Goal: Find specific page/section

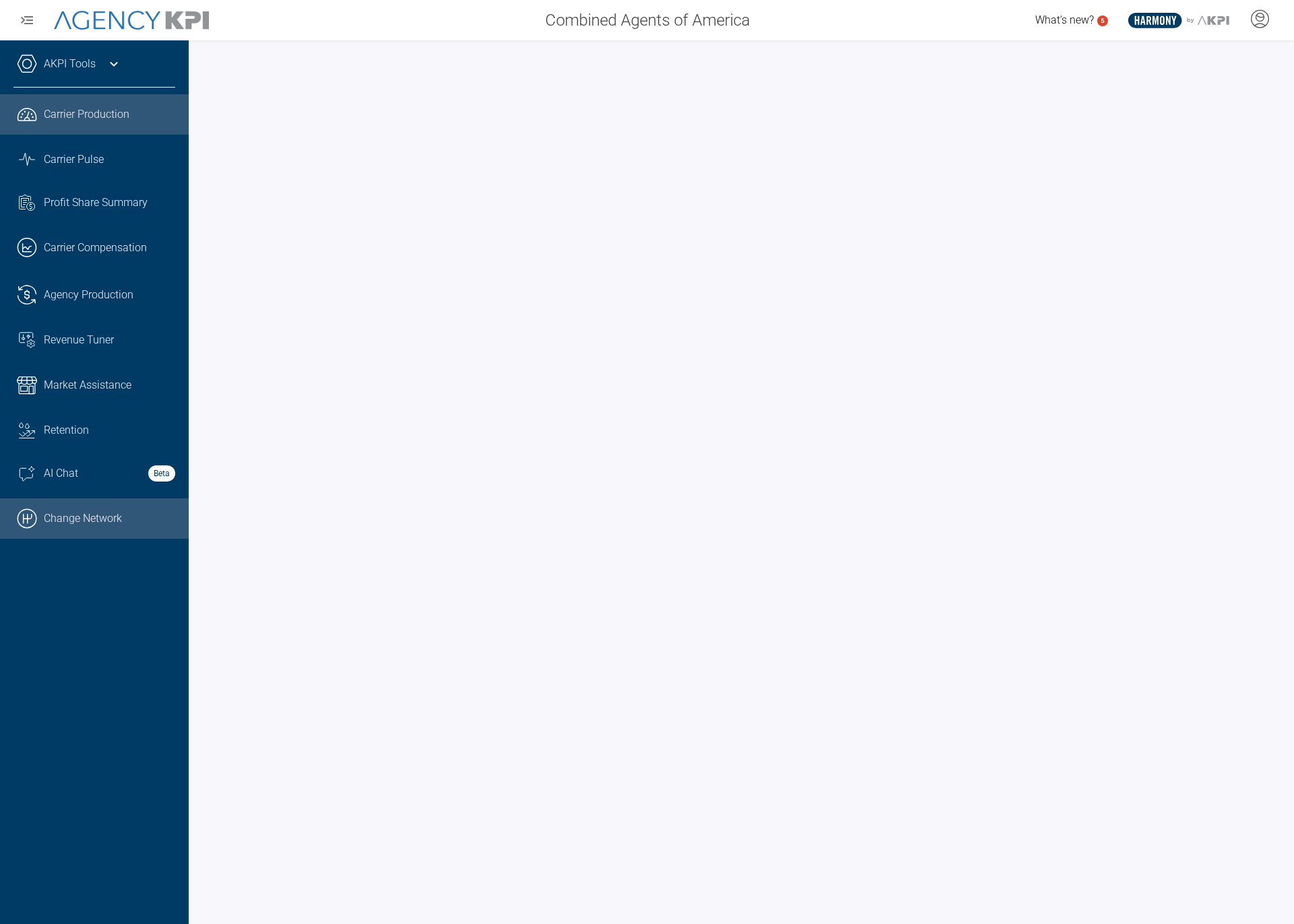
click at [77, 515] on link ".cls-1{fill:none;stroke:#000;stroke-linecap:round;stroke-linejoin:round;stroke-…" at bounding box center [94, 519] width 189 height 40
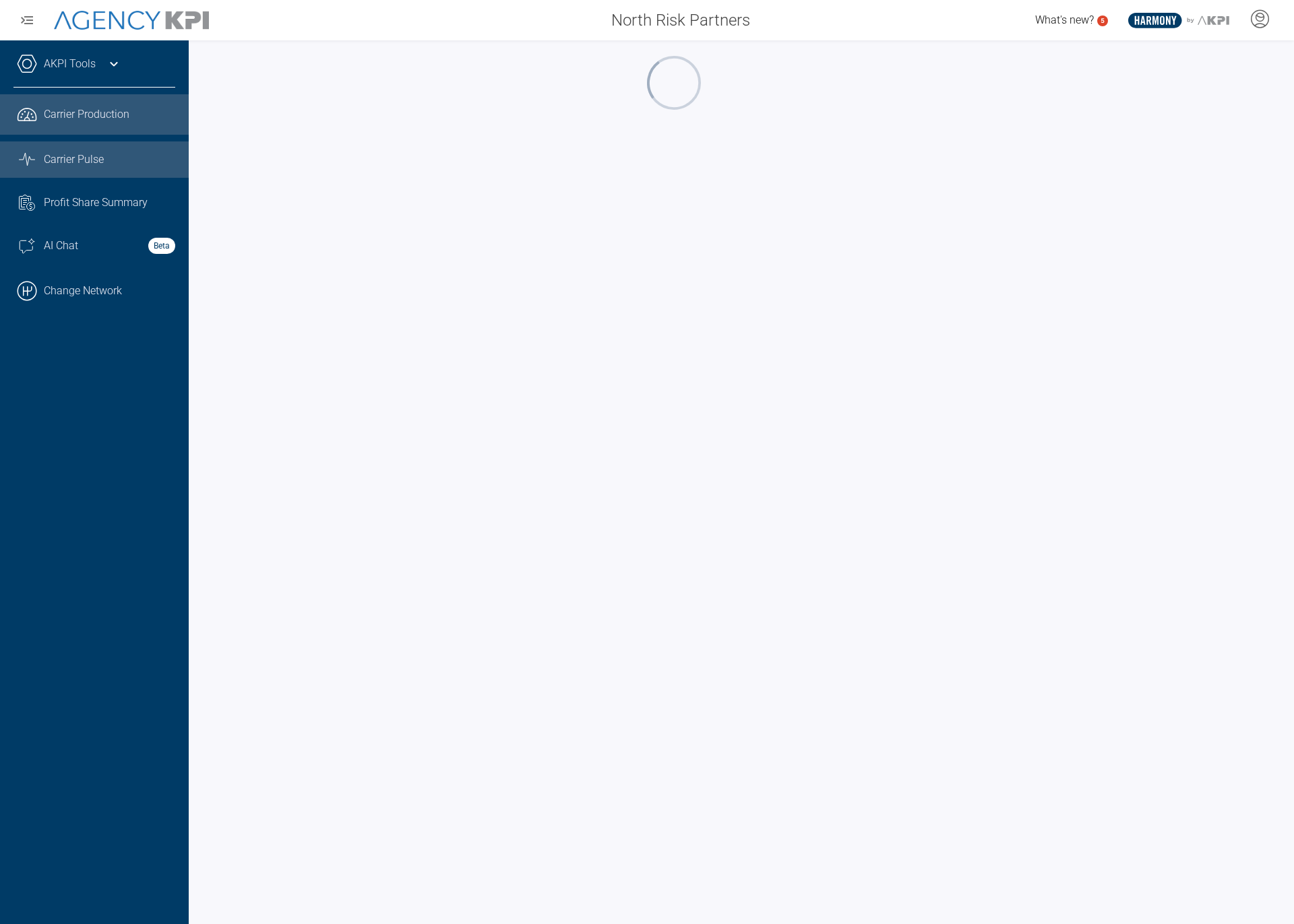
click at [34, 162] on icon "Graph Stats Streamline Icon: [URL][DOMAIN_NAME]" at bounding box center [27, 159] width 21 height 16
